Goal: Feedback & Contribution: Contribute content

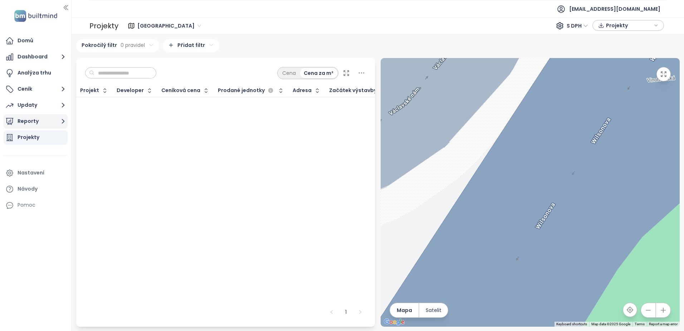
click at [39, 119] on button "Reporty" at bounding box center [36, 121] width 64 height 14
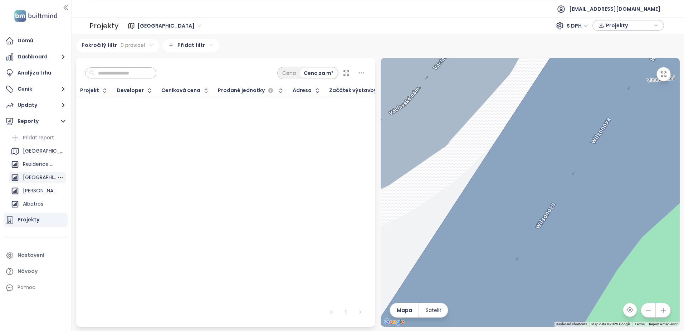
click at [42, 173] on div "[GEOGRAPHIC_DATA]" at bounding box center [40, 177] width 34 height 9
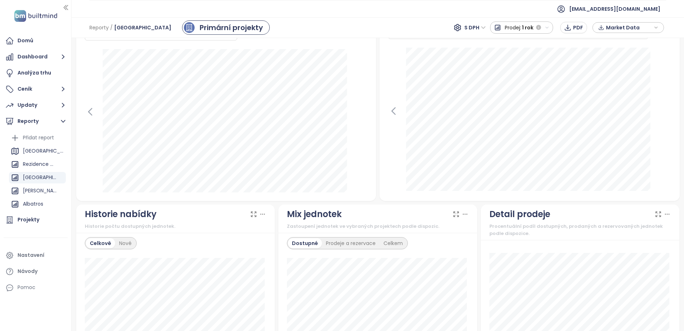
scroll to position [211, 0]
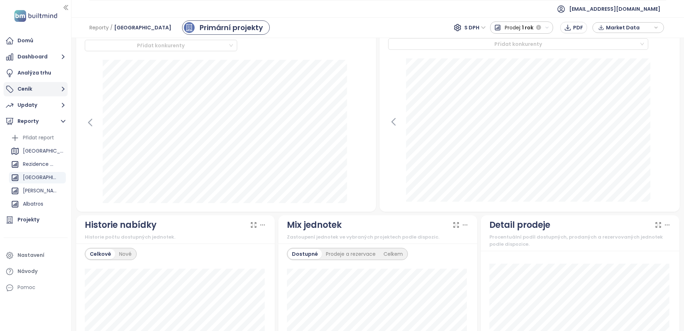
click at [29, 88] on button "Ceník" at bounding box center [36, 89] width 64 height 14
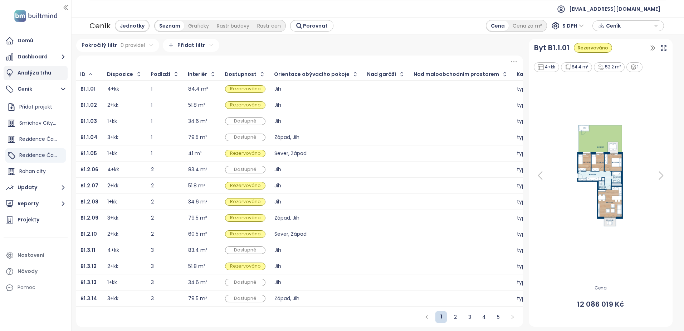
click at [26, 71] on div "Analýza trhu" at bounding box center [35, 72] width 34 height 9
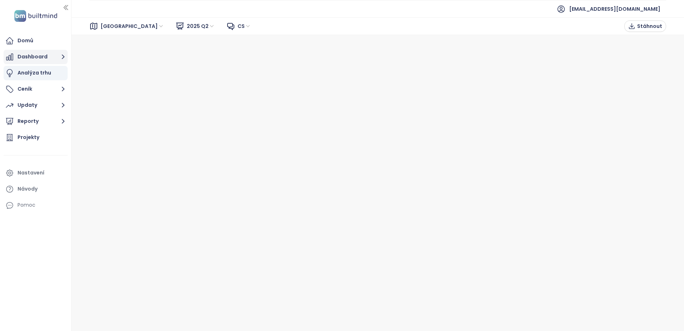
click at [20, 60] on button "Dashboard" at bounding box center [36, 57] width 64 height 14
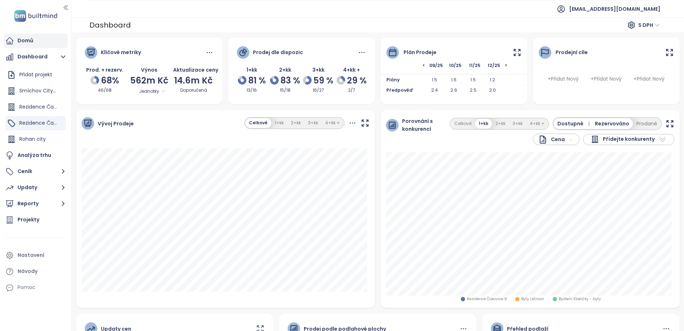
click at [24, 40] on div "Domů" at bounding box center [26, 40] width 16 height 9
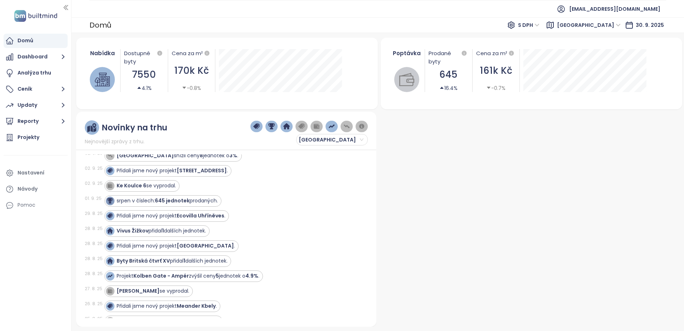
scroll to position [680, 0]
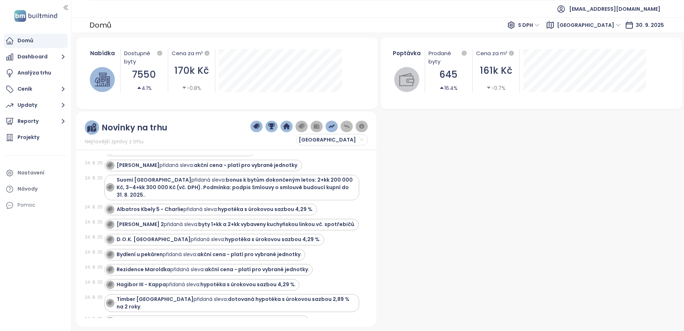
click at [422, 218] on div at bounding box center [529, 219] width 301 height 215
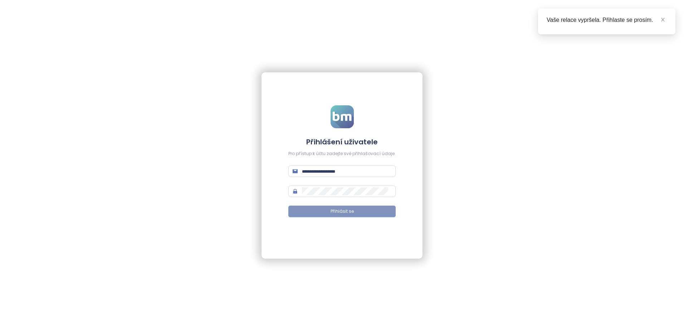
type input "**********"
click at [326, 210] on button "Přihlásit se" at bounding box center [341, 210] width 107 height 11
click at [662, 21] on icon "close" at bounding box center [663, 20] width 4 height 4
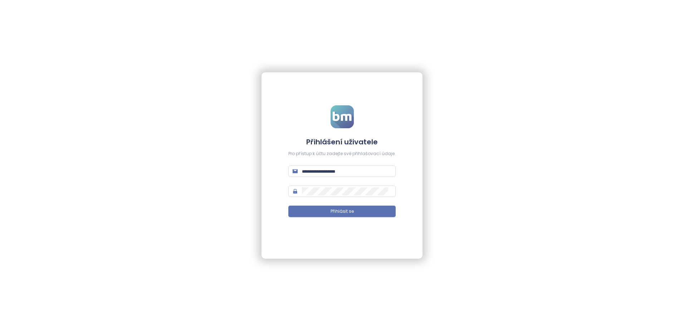
type input "**********"
click at [352, 205] on form "**********" at bounding box center [341, 165] width 107 height 121
click at [349, 213] on span "Přihlásit se" at bounding box center [342, 211] width 23 height 7
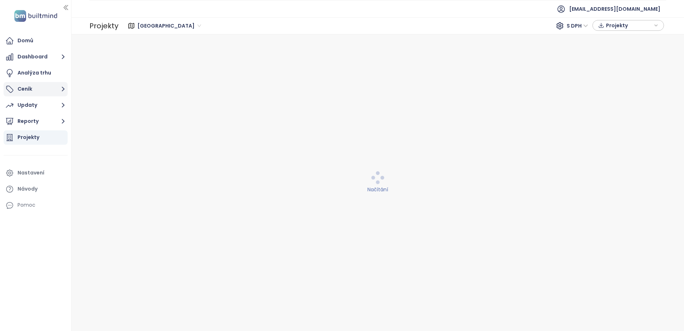
click at [64, 89] on icon "button" at bounding box center [63, 89] width 3 height 5
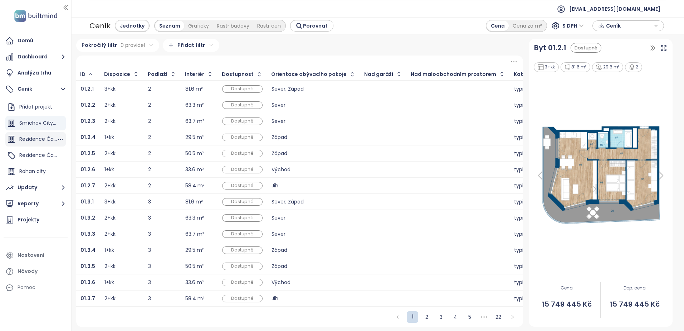
click at [42, 142] on span "Rezidence Čakovice D" at bounding box center [46, 138] width 55 height 7
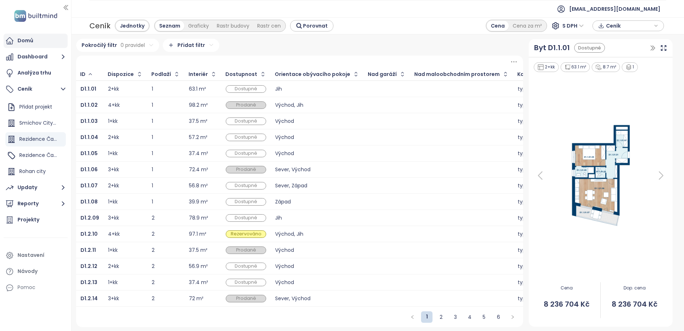
drag, startPoint x: 26, startPoint y: 42, endPoint x: 47, endPoint y: 42, distance: 20.4
click at [26, 42] on div "Domů" at bounding box center [26, 40] width 16 height 9
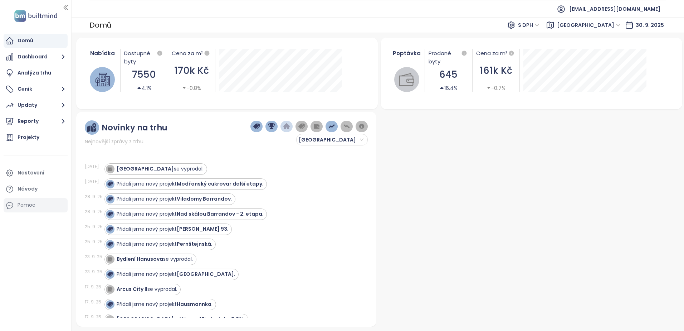
click at [16, 201] on div "Pomoc" at bounding box center [36, 205] width 64 height 14
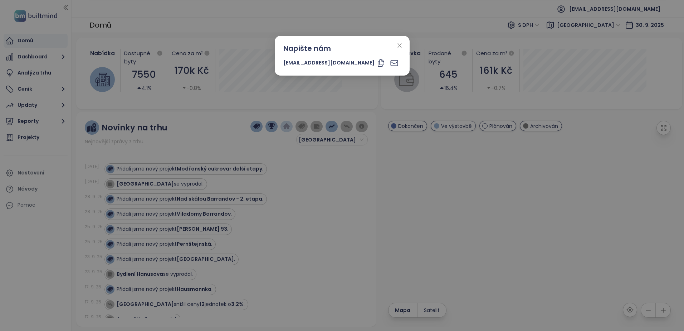
click at [397, 46] on icon "close" at bounding box center [400, 46] width 6 height 6
click at [397, 45] on icon "close" at bounding box center [400, 46] width 6 height 6
click at [397, 44] on icon "close" at bounding box center [400, 46] width 6 height 6
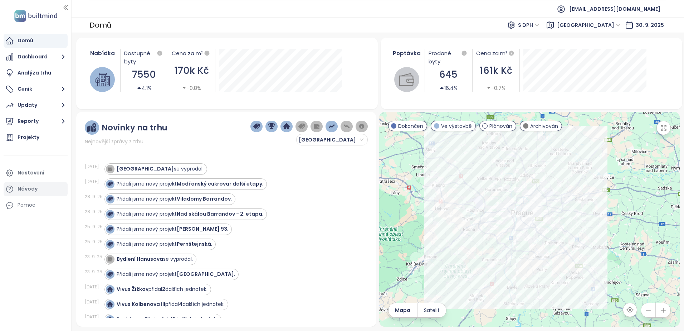
click at [21, 190] on div "Návody" at bounding box center [28, 188] width 20 height 9
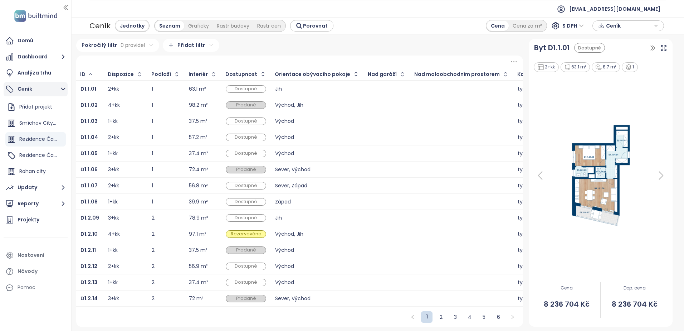
click at [28, 86] on button "Ceník" at bounding box center [36, 89] width 64 height 14
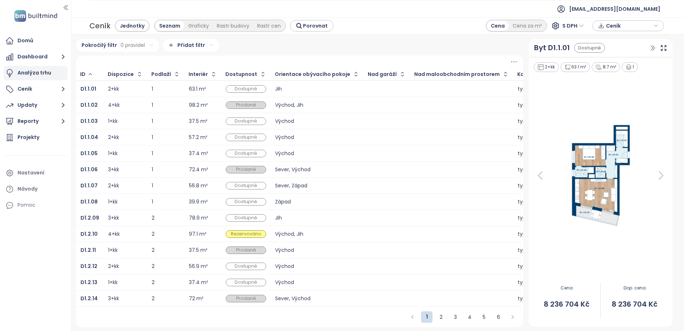
click at [28, 73] on div "Analýza trhu" at bounding box center [35, 72] width 34 height 9
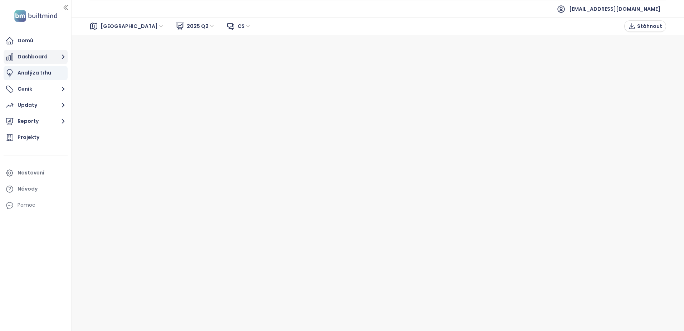
drag, startPoint x: 25, startPoint y: 54, endPoint x: 39, endPoint y: 59, distance: 14.9
click at [25, 54] on button "Dashboard" at bounding box center [36, 57] width 64 height 14
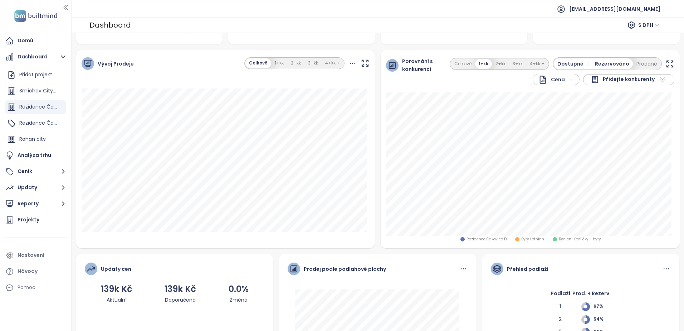
scroll to position [139, 0]
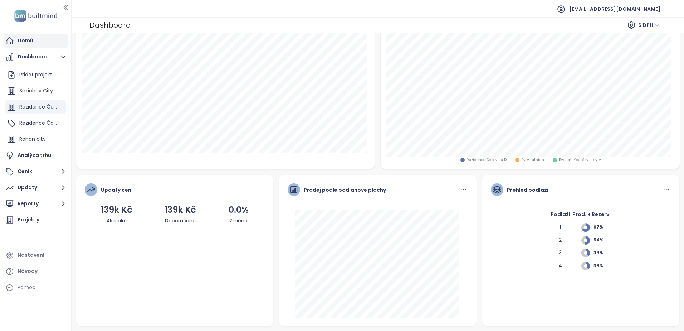
click at [27, 40] on div "Domů" at bounding box center [26, 40] width 16 height 9
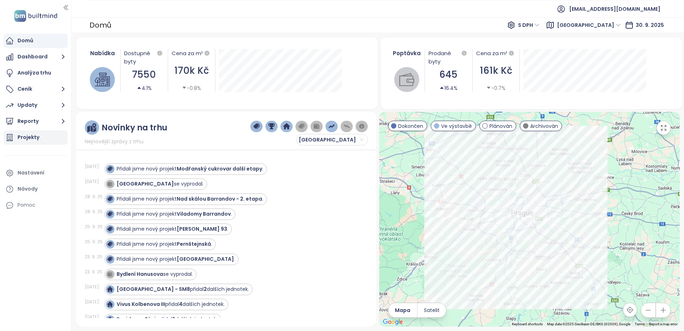
click at [26, 133] on div "Projekty" at bounding box center [29, 137] width 22 height 9
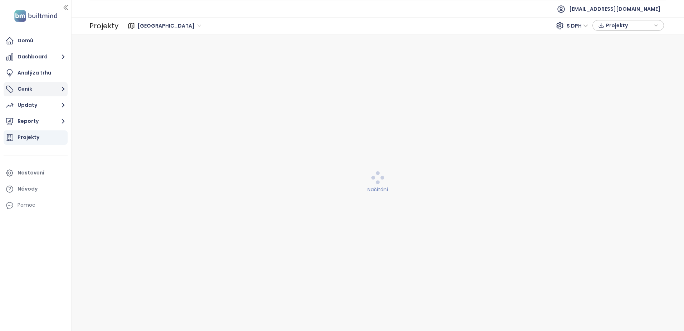
click at [32, 90] on button "Ceník" at bounding box center [36, 89] width 64 height 14
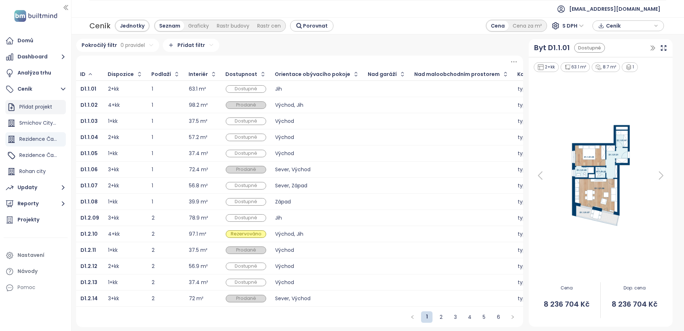
drag, startPoint x: 34, startPoint y: 119, endPoint x: 21, endPoint y: 104, distance: 19.5
click at [34, 119] on div "Smíchov City 8" at bounding box center [38, 122] width 38 height 9
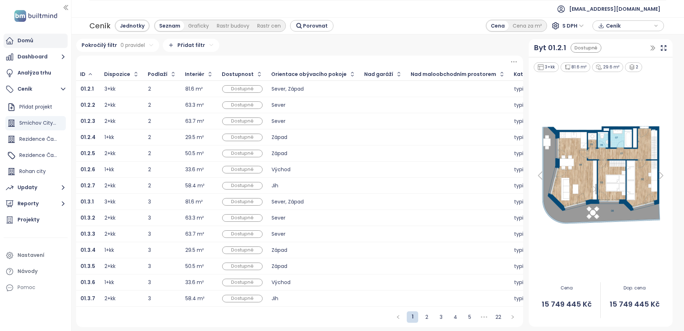
click at [37, 39] on div "Domů" at bounding box center [36, 41] width 64 height 14
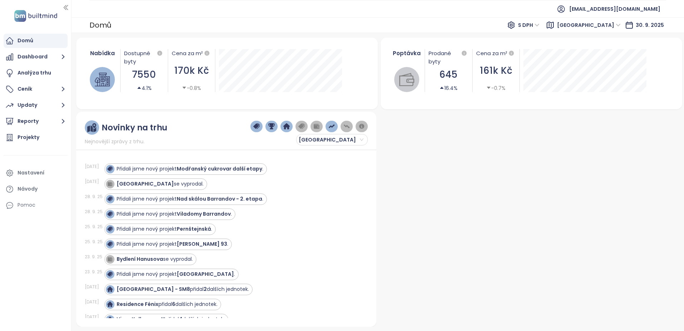
click at [442, 138] on div at bounding box center [529, 219] width 301 height 215
click at [513, 185] on div at bounding box center [529, 219] width 301 height 215
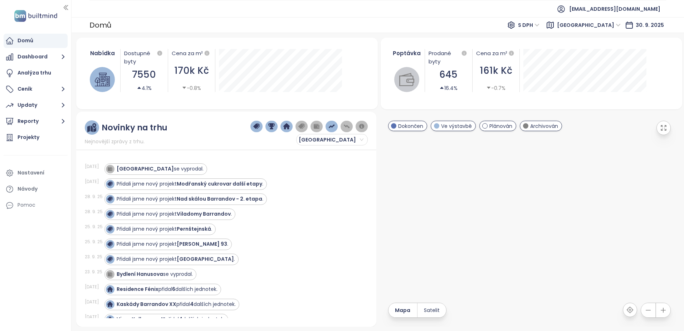
click at [43, 239] on div "Domů Dashboard Analýza trhu Ceník Updaty Reporty Projekty Nastavení Návody Pomoc" at bounding box center [35, 165] width 71 height 331
click at [427, 307] on span "Satelit" at bounding box center [432, 310] width 16 height 8
click at [430, 309] on span "Satelit" at bounding box center [432, 310] width 16 height 8
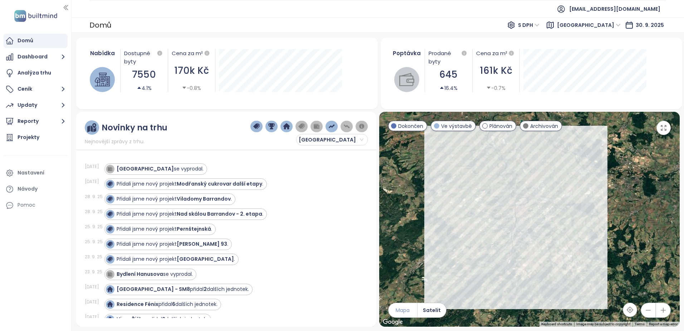
click at [406, 309] on span "Mapa" at bounding box center [403, 310] width 14 height 8
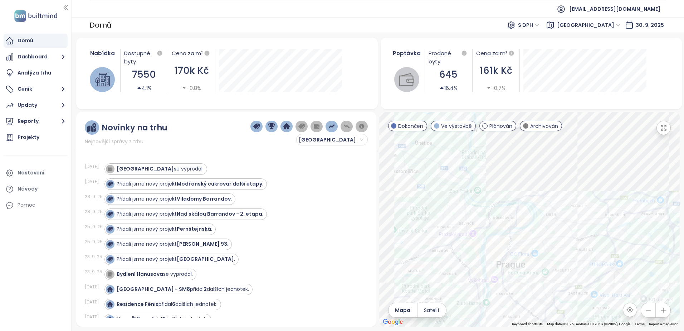
drag, startPoint x: 447, startPoint y: 181, endPoint x: 585, endPoint y: 311, distance: 189.1
click at [588, 317] on div at bounding box center [529, 219] width 301 height 215
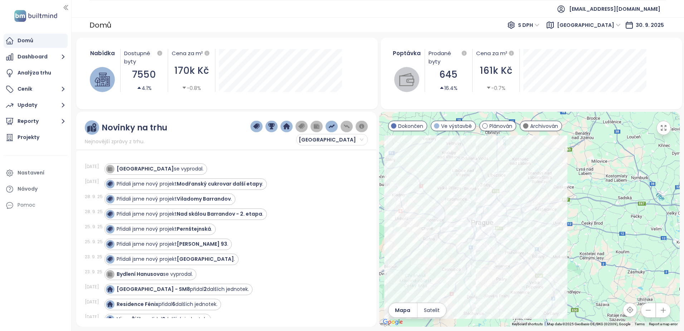
drag, startPoint x: 568, startPoint y: 284, endPoint x: 504, endPoint y: 236, distance: 79.7
click at [504, 236] on div at bounding box center [529, 219] width 301 height 215
click at [31, 136] on div "Projekty" at bounding box center [29, 137] width 22 height 9
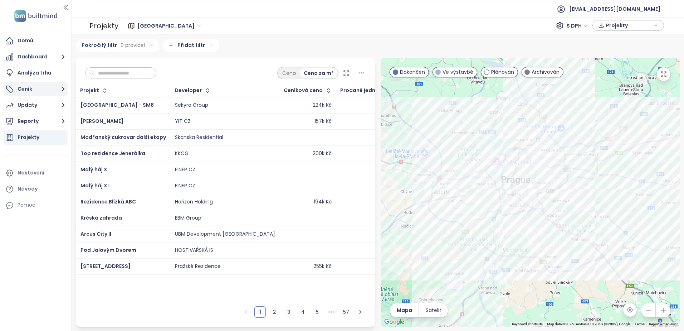
click at [42, 91] on button "Ceník" at bounding box center [36, 89] width 64 height 14
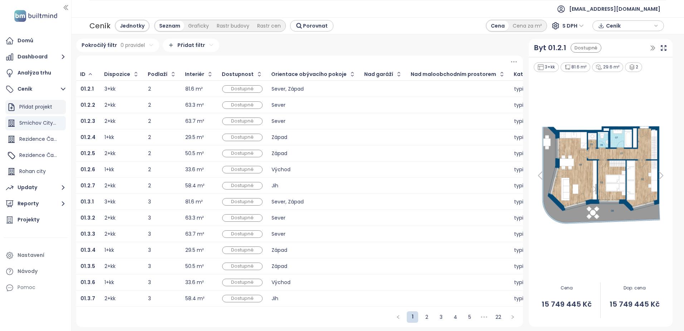
click at [35, 107] on div "Přidat projekt" at bounding box center [35, 106] width 33 height 9
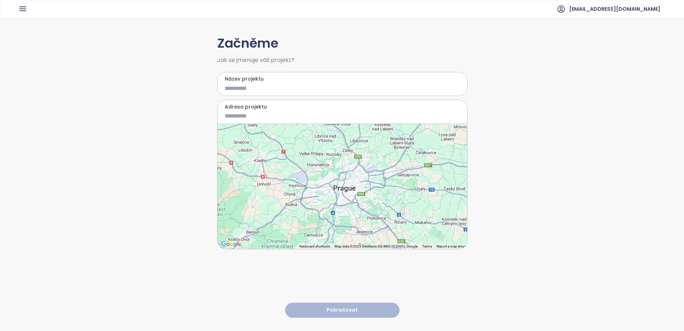
click at [285, 81] on label "Název projektu" at bounding box center [342, 79] width 235 height 8
click at [285, 84] on input "Název projektu" at bounding box center [337, 88] width 225 height 9
type input "**********"
click at [264, 118] on input "Adresa projektu" at bounding box center [337, 115] width 225 height 9
click at [254, 116] on input "Adresa projektu" at bounding box center [337, 115] width 225 height 9
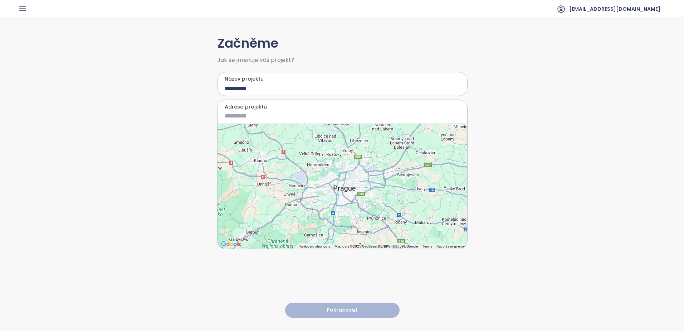
paste input
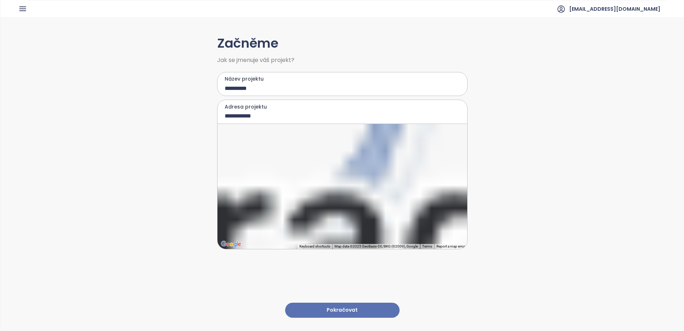
type input "**********"
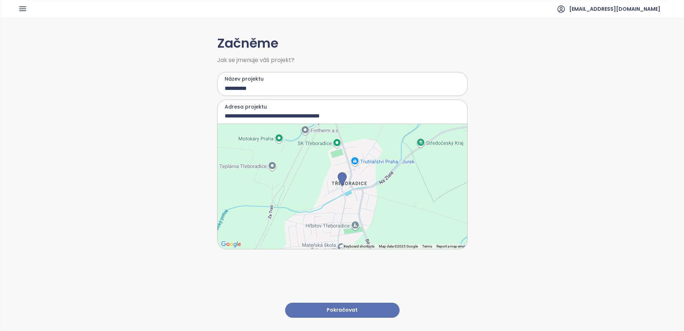
click at [323, 306] on button "Pokračovat" at bounding box center [342, 309] width 115 height 15
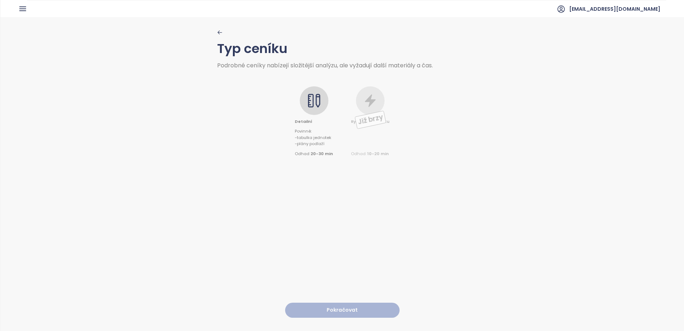
click at [332, 99] on div "Detailní Povinné : - tabulka jednotek - plány podlaží Odhad 20-30 min Již brzy …" at bounding box center [342, 112] width 250 height 89
click at [320, 99] on icon at bounding box center [314, 100] width 14 height 14
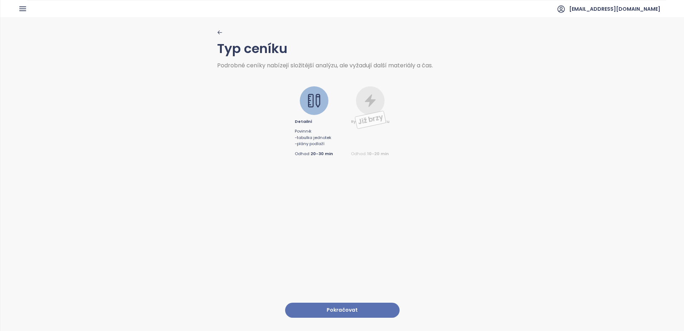
click at [298, 138] on span "- tabulka jednotek" at bounding box center [314, 138] width 38 height 6
click at [333, 307] on button "Pokračovat" at bounding box center [342, 309] width 115 height 15
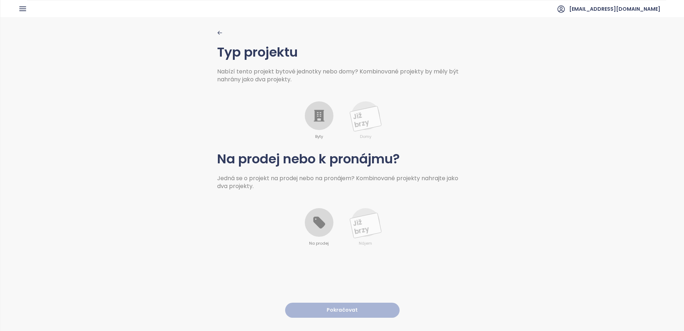
click at [329, 121] on div at bounding box center [319, 115] width 29 height 29
click at [312, 116] on icon at bounding box center [319, 115] width 14 height 14
click at [315, 120] on icon at bounding box center [319, 115] width 14 height 14
click at [320, 219] on icon at bounding box center [319, 222] width 14 height 14
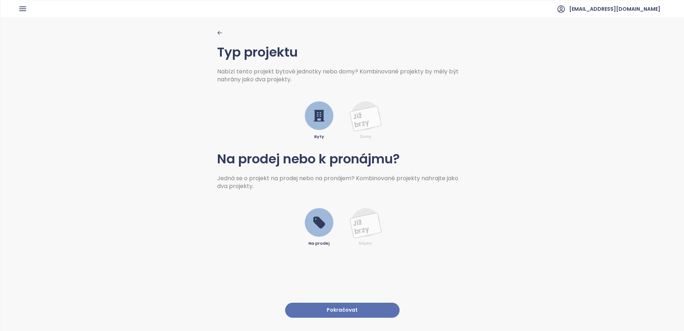
click at [318, 304] on button "Pokračovat" at bounding box center [342, 309] width 115 height 15
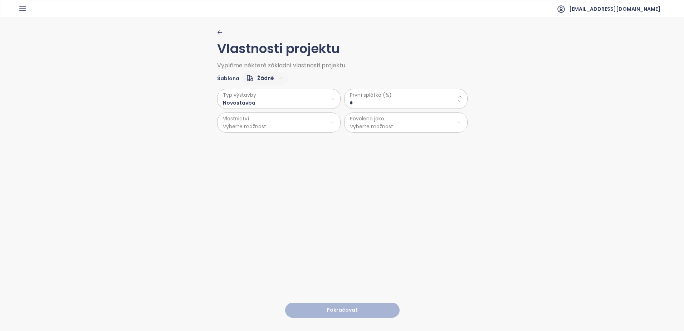
click at [393, 99] on \(\%\) "*" at bounding box center [406, 103] width 112 height 8
click at [381, 121] on html "Domů Dashboard Analýza trhu Ceník Updaty Reporty Projekty Nastavení Návody Pomo…" at bounding box center [342, 165] width 684 height 331
click at [360, 140] on span "Byty" at bounding box center [403, 140] width 119 height 10
click at [287, 135] on div "Vlastnosti projektu Vyplňme některé základní vlastnosti projektu. Šablona Žádné…" at bounding box center [342, 173] width 250 height 313
click at [281, 126] on html "Domů Dashboard Analýza trhu Ceník Updaty Reporty Projekty Nastavení Návody Pomo…" at bounding box center [342, 165] width 684 height 331
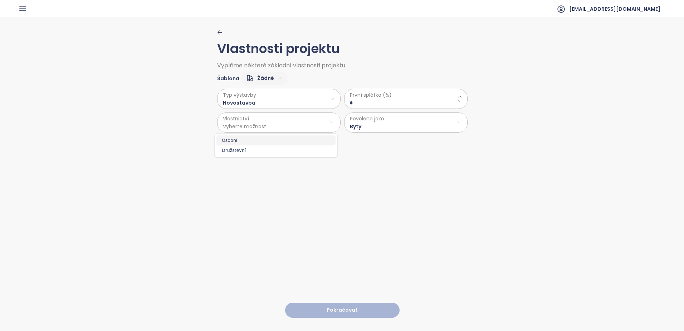
click at [262, 136] on span "Osobní" at bounding box center [275, 140] width 119 height 10
click at [380, 104] on \(\%\) "*" at bounding box center [406, 103] width 112 height 8
drag, startPoint x: 370, startPoint y: 100, endPoint x: 312, endPoint y: 101, distance: 57.3
click at [312, 101] on div "Typ výstavby Novostavba Vlastnictví Osobní První splátka (%) * Povoleno jako By…" at bounding box center [342, 108] width 250 height 47
type \(\%\) "**"
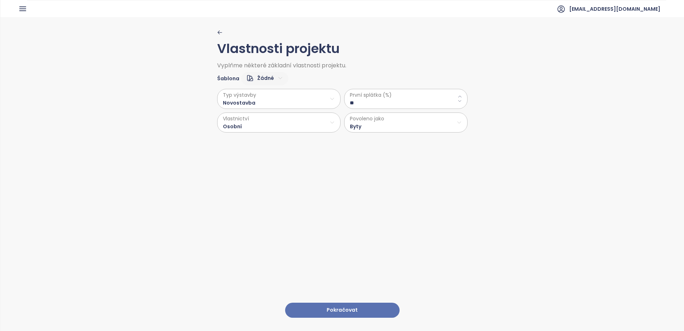
click at [323, 303] on button "Pokračovat" at bounding box center [342, 309] width 115 height 15
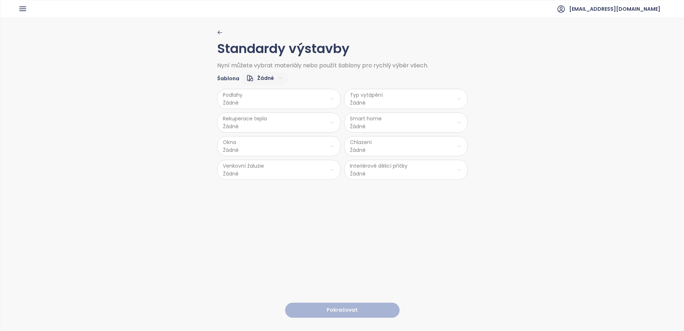
click at [232, 98] on html "Domů Dashboard Analýza trhu Ceník Updaty Reporty Projekty Nastavení Návody Pomo…" at bounding box center [342, 165] width 684 height 331
click at [281, 124] on span "Laminát" at bounding box center [277, 127] width 29 height 10
click at [355, 102] on html "Domů Dashboard Analýza trhu Ceník Updaty Reporty Projekty Nastavení Návody Pomo…" at bounding box center [342, 165] width 684 height 331
click at [409, 139] on span "Radiátory" at bounding box center [404, 137] width 49 height 10
click at [278, 118] on html "Domů Dashboard Analýza trhu Ceník Updaty Reporty Projekty Nastavení Návody Pomo…" at bounding box center [342, 165] width 684 height 331
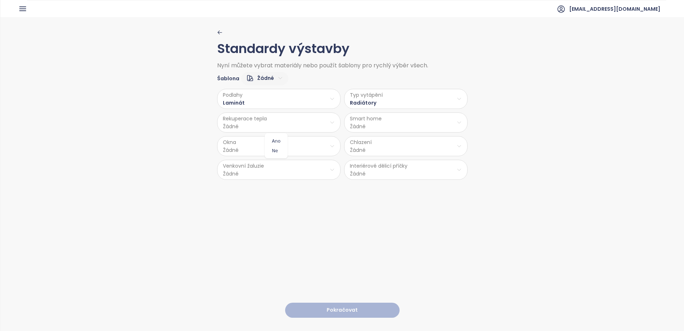
drag, startPoint x: 278, startPoint y: 150, endPoint x: 285, endPoint y: 149, distance: 6.8
click at [279, 150] on span "Ne" at bounding box center [276, 151] width 19 height 10
click at [385, 118] on html "Domů Dashboard Analýza trhu Ceník Updaty Reporty Projekty Nastavení Návody Pomo…" at bounding box center [342, 165] width 684 height 331
drag, startPoint x: 402, startPoint y: 151, endPoint x: 273, endPoint y: 151, distance: 128.8
click at [402, 151] on span "Ne" at bounding box center [403, 151] width 19 height 10
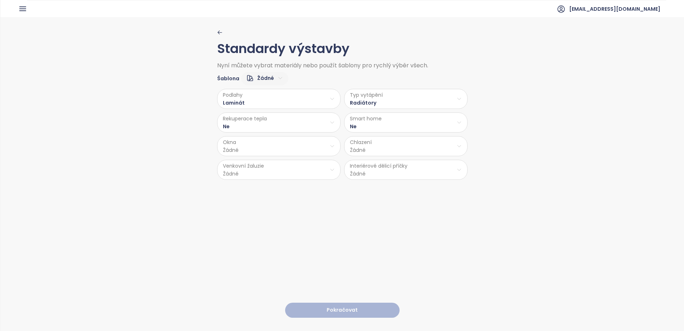
click at [266, 150] on html "Domů Dashboard Analýza trhu Ceník Updaty Reporty Projekty Nastavení Návody Pomo…" at bounding box center [342, 165] width 684 height 331
click at [277, 202] on span "PVC" at bounding box center [278, 204] width 38 height 10
click at [381, 146] on html "Domů Dashboard Analýza trhu Ceník Updaty Reporty Projekty Nastavení Návody Pomo…" at bounding box center [342, 165] width 684 height 331
click at [233, 146] on html "Domů Dashboard Analýza trhu Ceník Updaty Reporty Projekty Nastavení Návody Pomo…" at bounding box center [342, 165] width 684 height 331
click at [258, 146] on html "Domů Dashboard Analýza trhu Ceník Updaty Reporty Projekty Nastavení Návody Pomo…" at bounding box center [342, 165] width 684 height 331
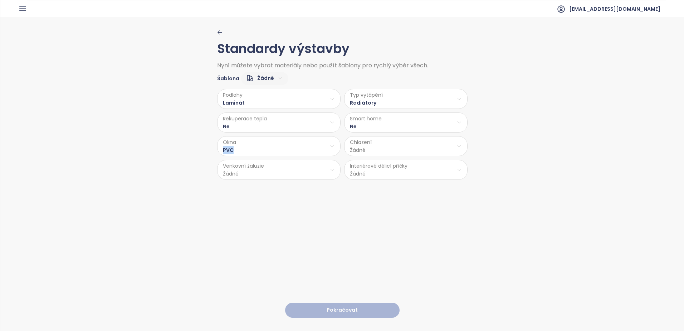
click at [261, 149] on html "Domů Dashboard Analýza trhu Ceník Updaty Reporty Projekty Nastavení Návody Pomo…" at bounding box center [342, 165] width 684 height 331
click at [331, 149] on html "Domů Dashboard Analýza trhu Ceník Updaty Reporty Projekty Nastavení Návody Pomo…" at bounding box center [342, 165] width 684 height 331
click at [281, 206] on span "PVC" at bounding box center [278, 204] width 38 height 10
click at [364, 146] on html "Domů Dashboard Analýza trhu Ceník Updaty Reporty Projekty Nastavení Návody Pomo…" at bounding box center [342, 165] width 684 height 331
click at [398, 204] on span "Žádné" at bounding box center [406, 204] width 60 height 10
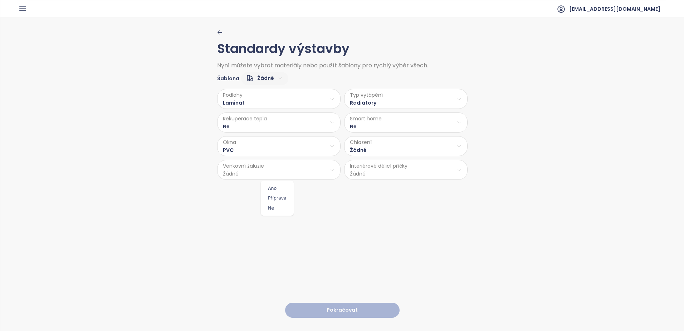
click at [250, 172] on html "Domů Dashboard Analýza trhu Ceník Updaty Reporty Projekty Nastavení Návody Pomo…" at bounding box center [342, 165] width 684 height 331
click at [275, 208] on span "Ne" at bounding box center [277, 208] width 29 height 10
click at [382, 175] on html "Domů Dashboard Analýza trhu Ceník Updaty Reporty Projekty Nastavení Návody Pomo…" at bounding box center [342, 165] width 684 height 331
click at [356, 122] on html "Domů Dashboard Analýza trhu Ceník Updaty Reporty Projekty Nastavení Návody Pomo…" at bounding box center [342, 165] width 684 height 331
click at [414, 154] on html "Domů Dashboard Analýza trhu Ceník Updaty Reporty Projekty Nastavení Návody Pomo…" at bounding box center [342, 165] width 684 height 331
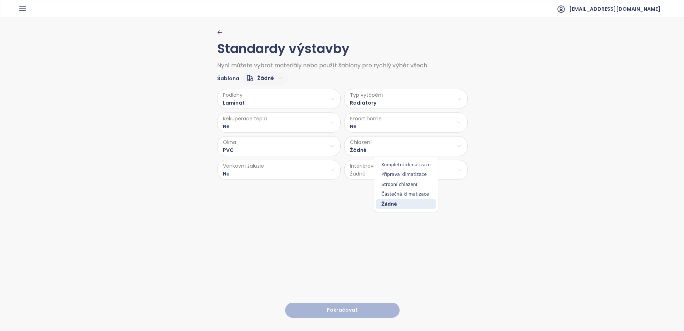
click at [245, 179] on html "Domů Dashboard Analýza trhu Ceník Updaty Reporty Projekty Nastavení Návody Pomo…" at bounding box center [342, 165] width 684 height 331
click at [242, 174] on html "Domů Dashboard Analýza trhu Ceník Updaty Reporty Projekty Nastavení Návody Pomo…" at bounding box center [342, 165] width 684 height 331
click at [271, 196] on span "Příprava" at bounding box center [277, 198] width 29 height 10
click at [378, 176] on html "Domů Dashboard Analýza trhu Ceník Updaty Reporty Projekty Nastavení Návody Pomo…" at bounding box center [342, 165] width 684 height 331
drag, startPoint x: 394, startPoint y: 190, endPoint x: 388, endPoint y: 217, distance: 28.4
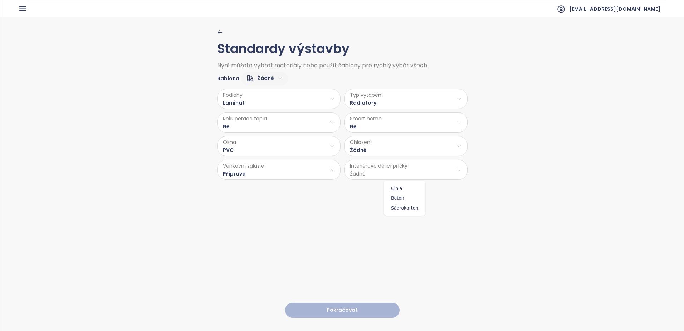
click at [394, 190] on span "Cihla" at bounding box center [405, 188] width 38 height 10
click at [342, 303] on button "Pokračovat" at bounding box center [342, 309] width 115 height 15
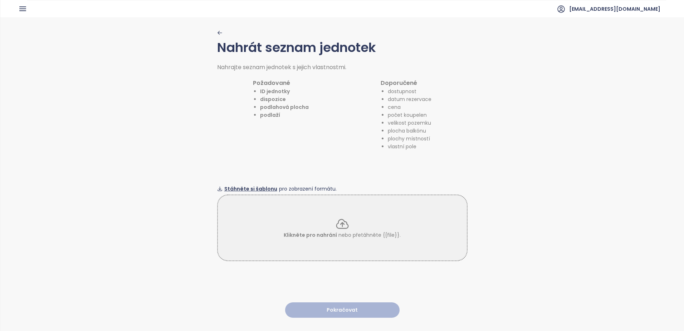
click at [247, 186] on span "Stáhněte si šablonu" at bounding box center [250, 189] width 53 height 8
